Goal: Navigation & Orientation: Go to known website

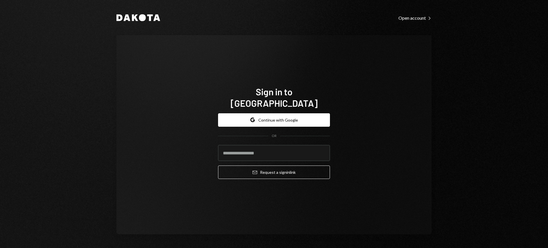
click at [398, 90] on div "Sign in to [GEOGRAPHIC_DATA] Google Continue with Google OR Email Request a sig…" at bounding box center [274, 134] width 315 height 199
